Goal: Task Accomplishment & Management: Manage account settings

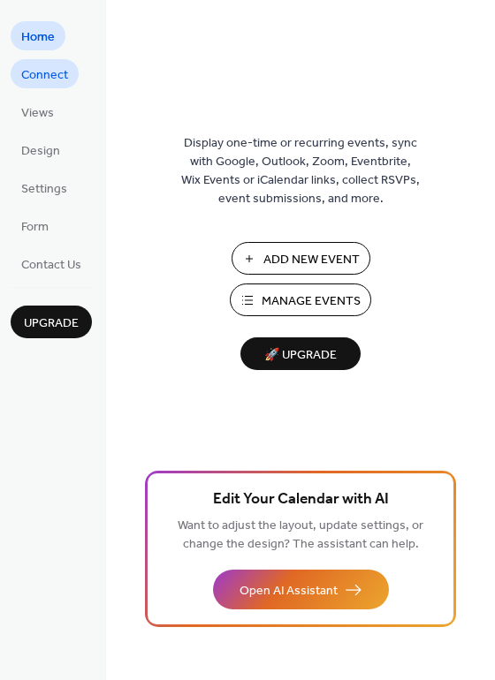
click at [62, 79] on span "Connect" at bounding box center [44, 75] width 47 height 19
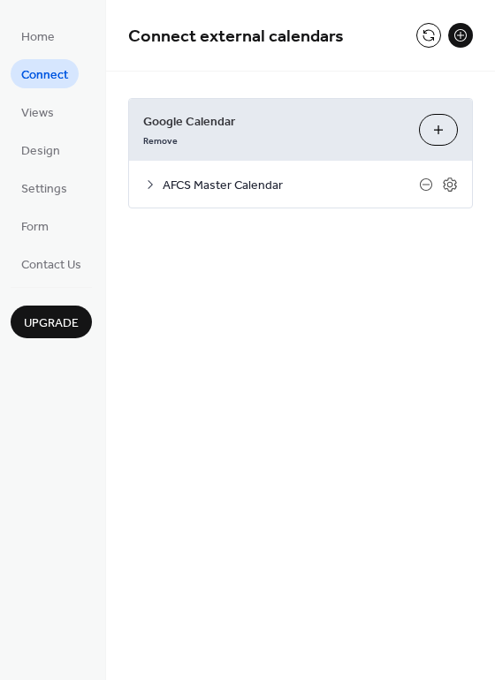
click at [285, 185] on span "AFCS Master Calendar" at bounding box center [291, 186] width 256 height 19
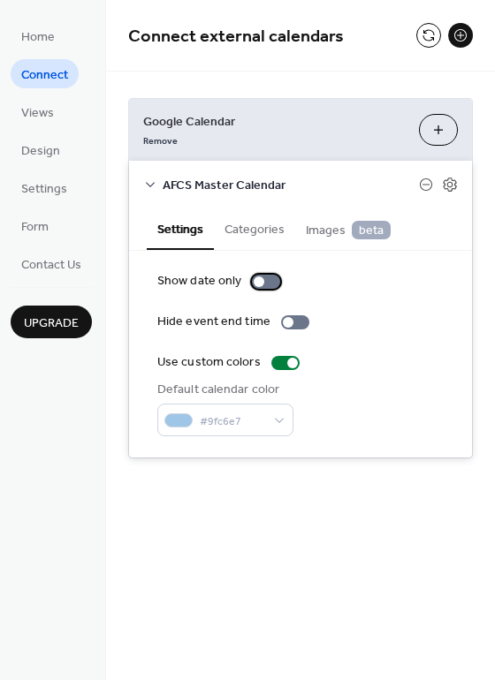
click at [271, 284] on div at bounding box center [266, 282] width 28 height 14
click at [262, 286] on div at bounding box center [266, 282] width 28 height 14
click at [268, 225] on button "Categories" at bounding box center [254, 228] width 81 height 41
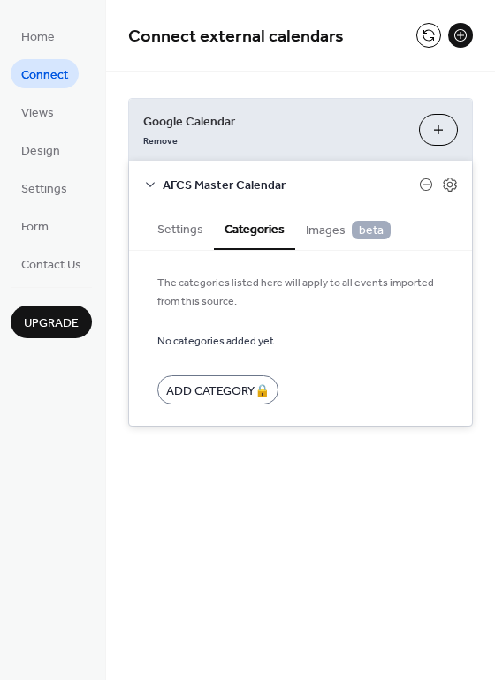
click at [312, 231] on span "Images beta" at bounding box center [348, 230] width 85 height 19
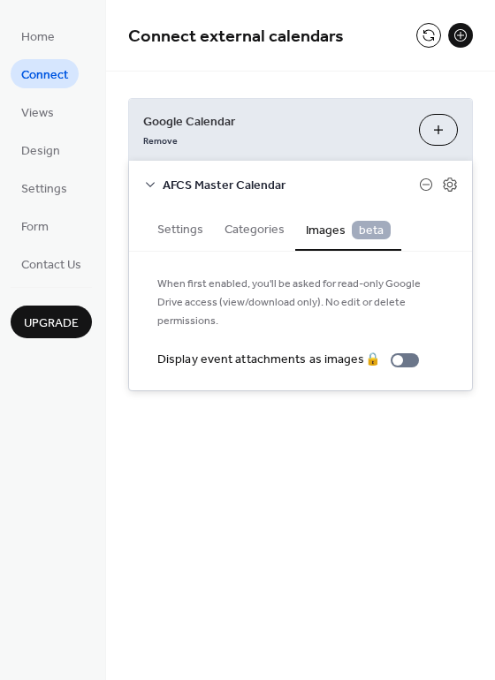
click at [178, 225] on button "Settings" at bounding box center [180, 228] width 67 height 41
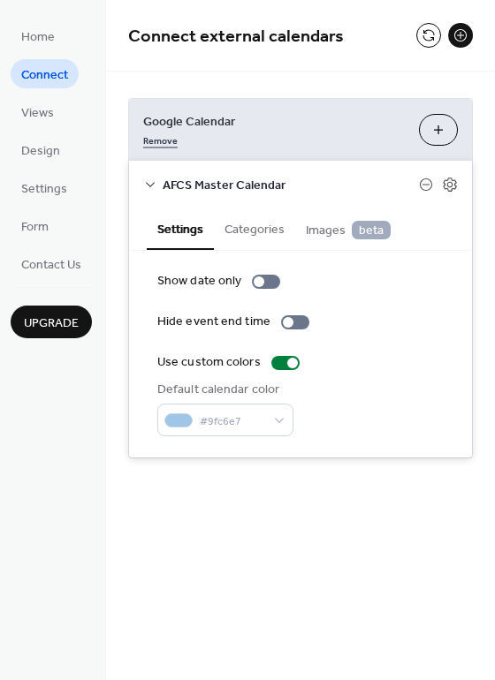
click at [162, 141] on link "Remove" at bounding box center [160, 139] width 34 height 19
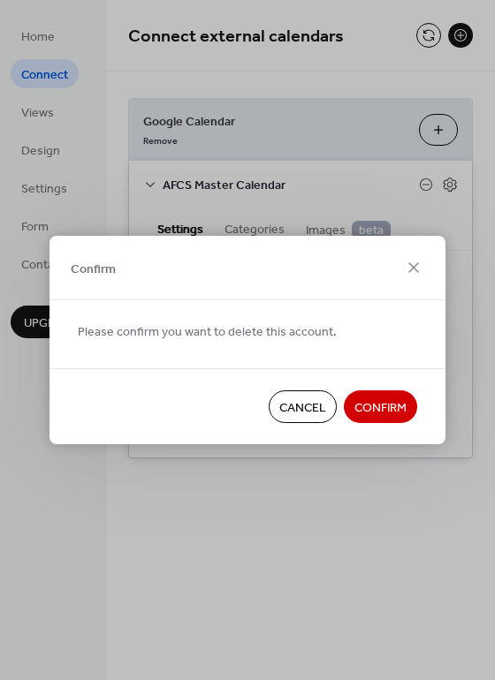
click at [400, 411] on span "Confirm" at bounding box center [380, 408] width 52 height 19
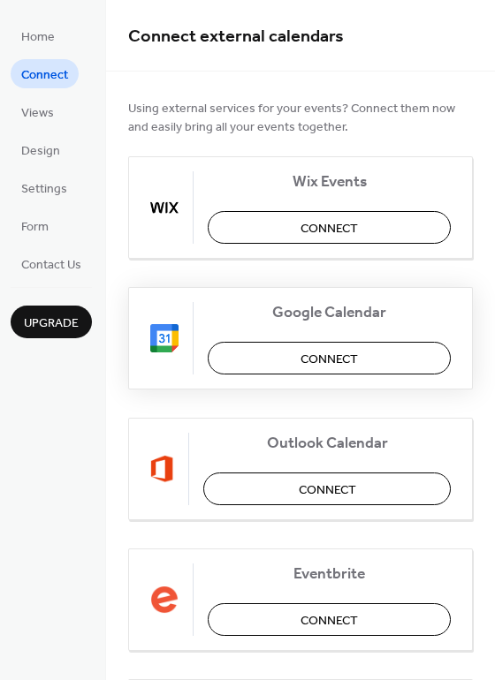
click at [346, 351] on span "Connect" at bounding box center [328, 360] width 57 height 19
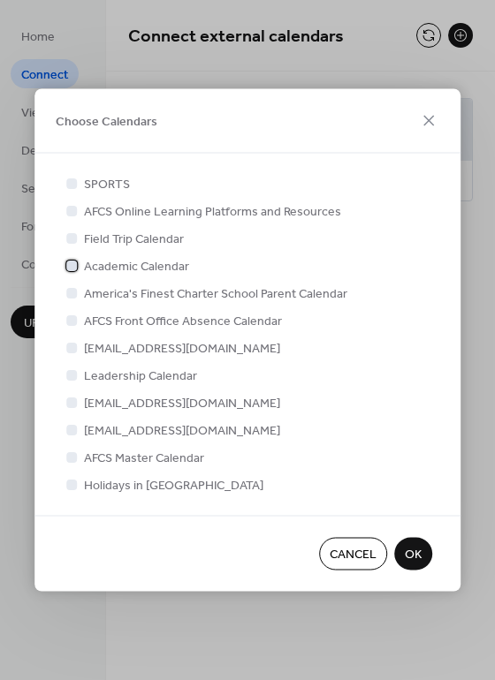
click at [72, 265] on div at bounding box center [71, 265] width 11 height 11
click at [419, 555] on span "OK" at bounding box center [413, 555] width 17 height 19
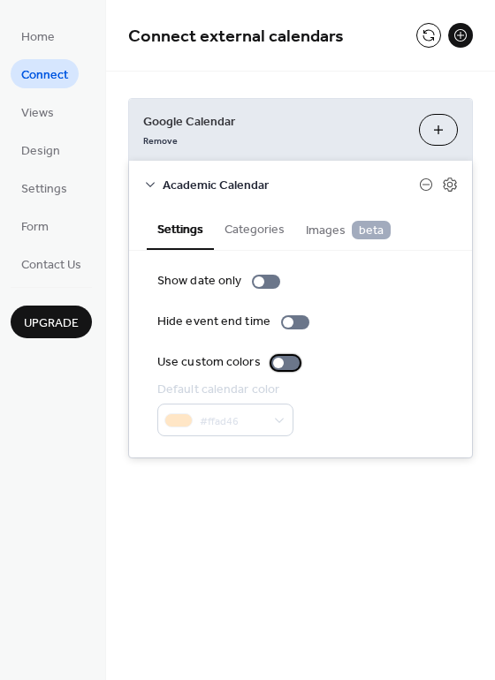
click at [288, 364] on div at bounding box center [285, 363] width 28 height 14
